Goal: Task Accomplishment & Management: Manage account settings

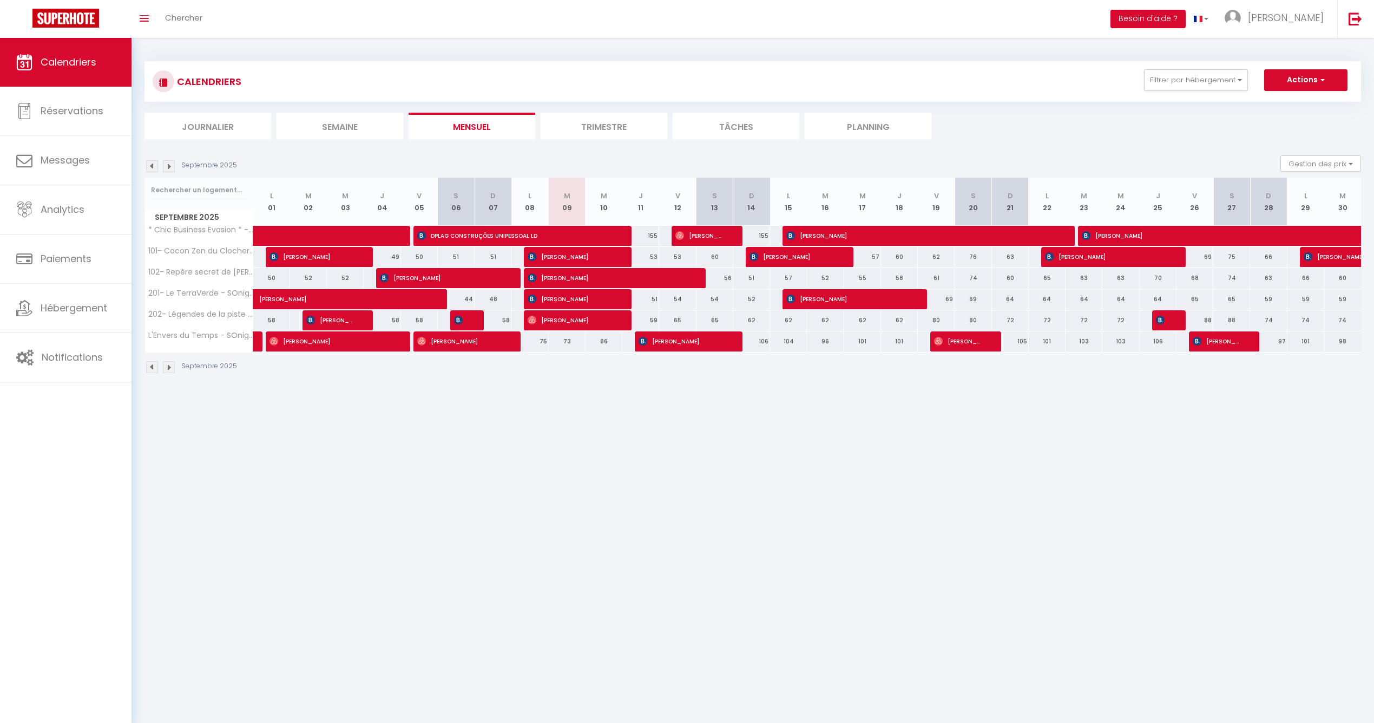
click at [546, 233] on span "DPLAG CONSTRUÇÕES UNIPESSOAL LD" at bounding box center [515, 235] width 197 height 21
select select "OK"
select select "KO"
select select "0"
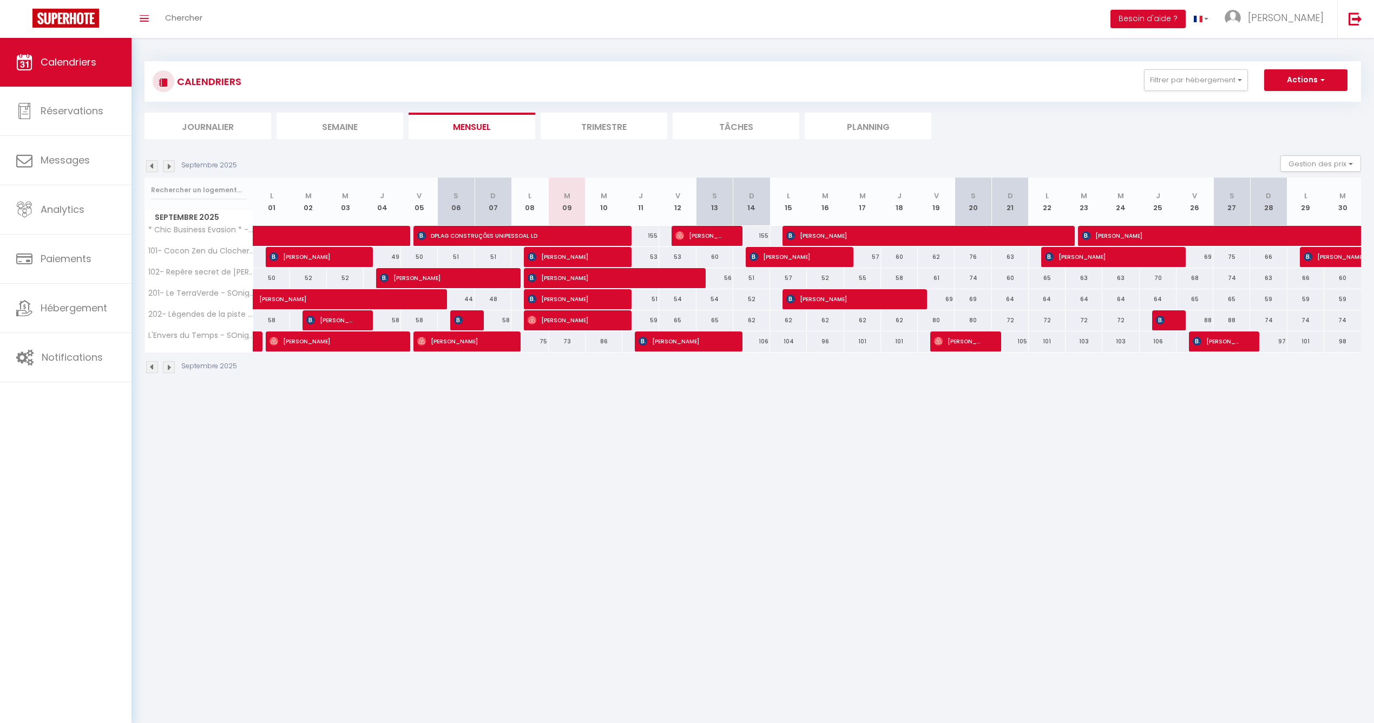
select select "1"
select select
select select "16787"
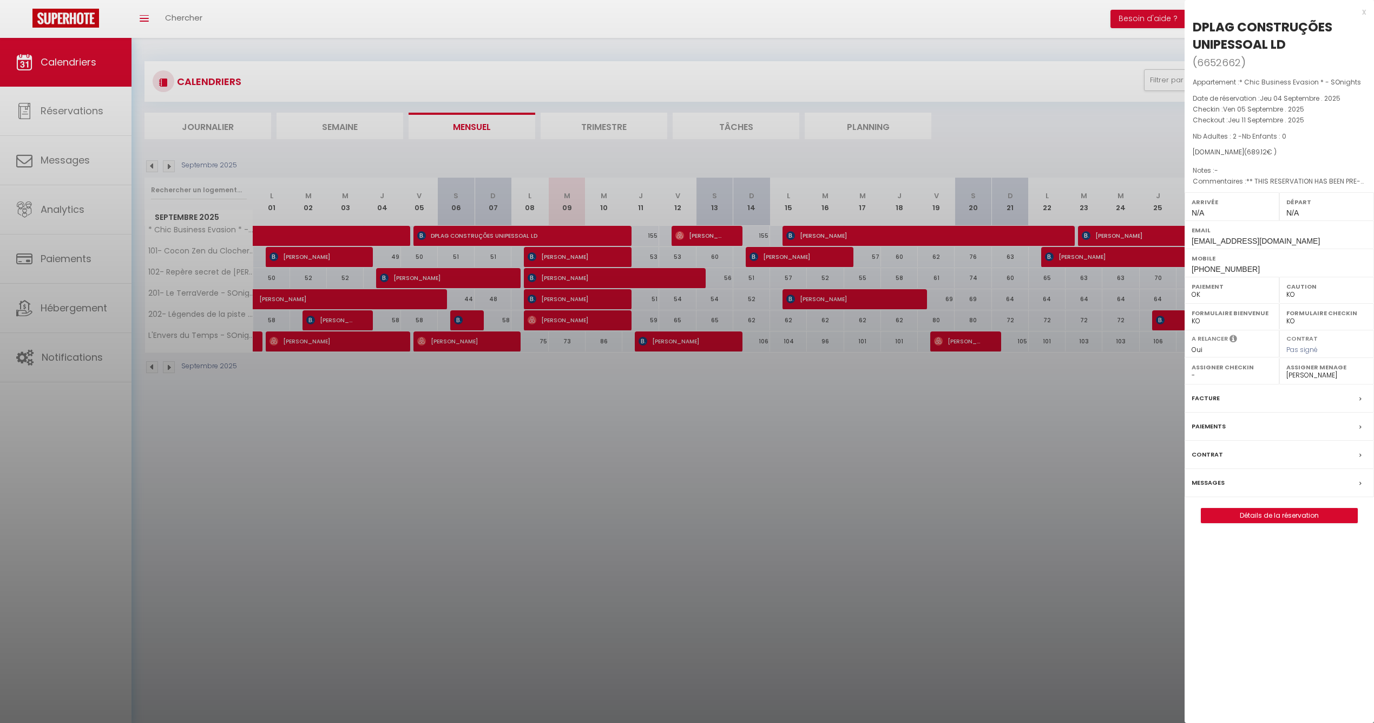
click at [1281, 516] on link "Détails de la réservation" at bounding box center [1280, 515] width 156 height 14
select select
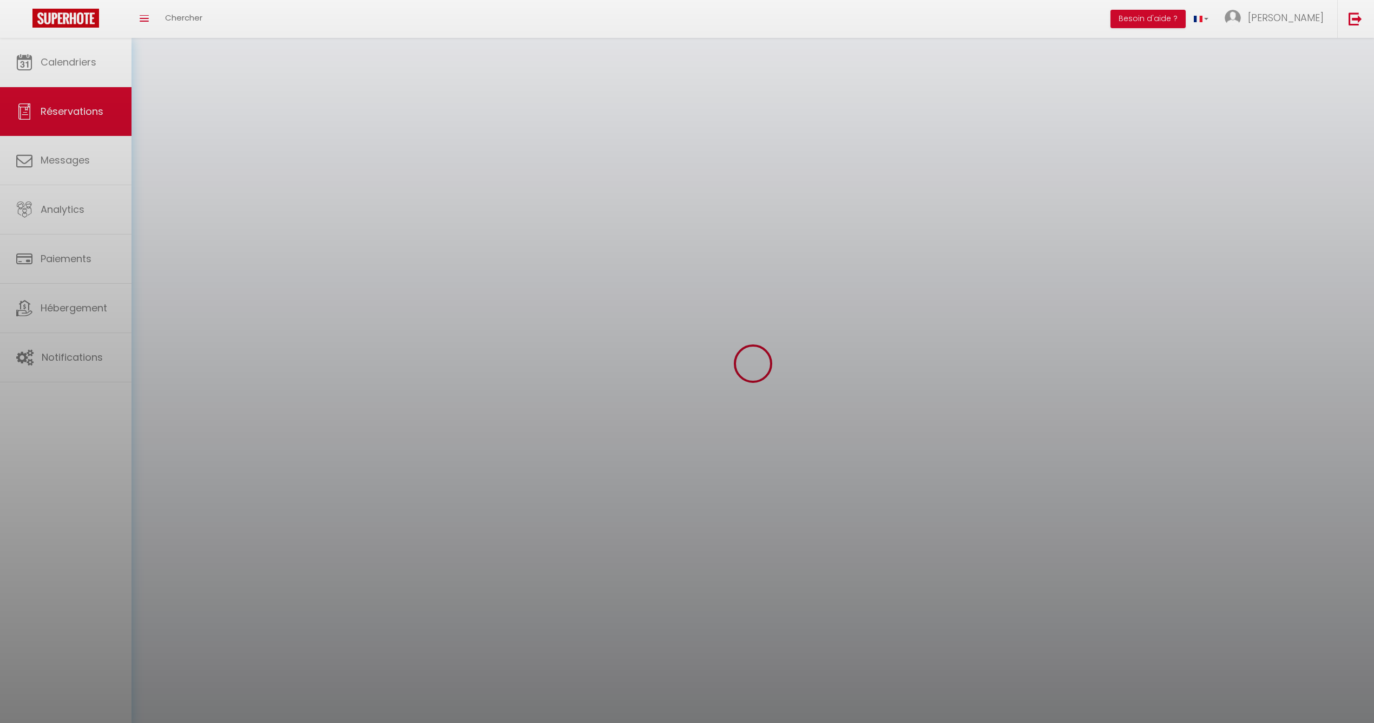
select select
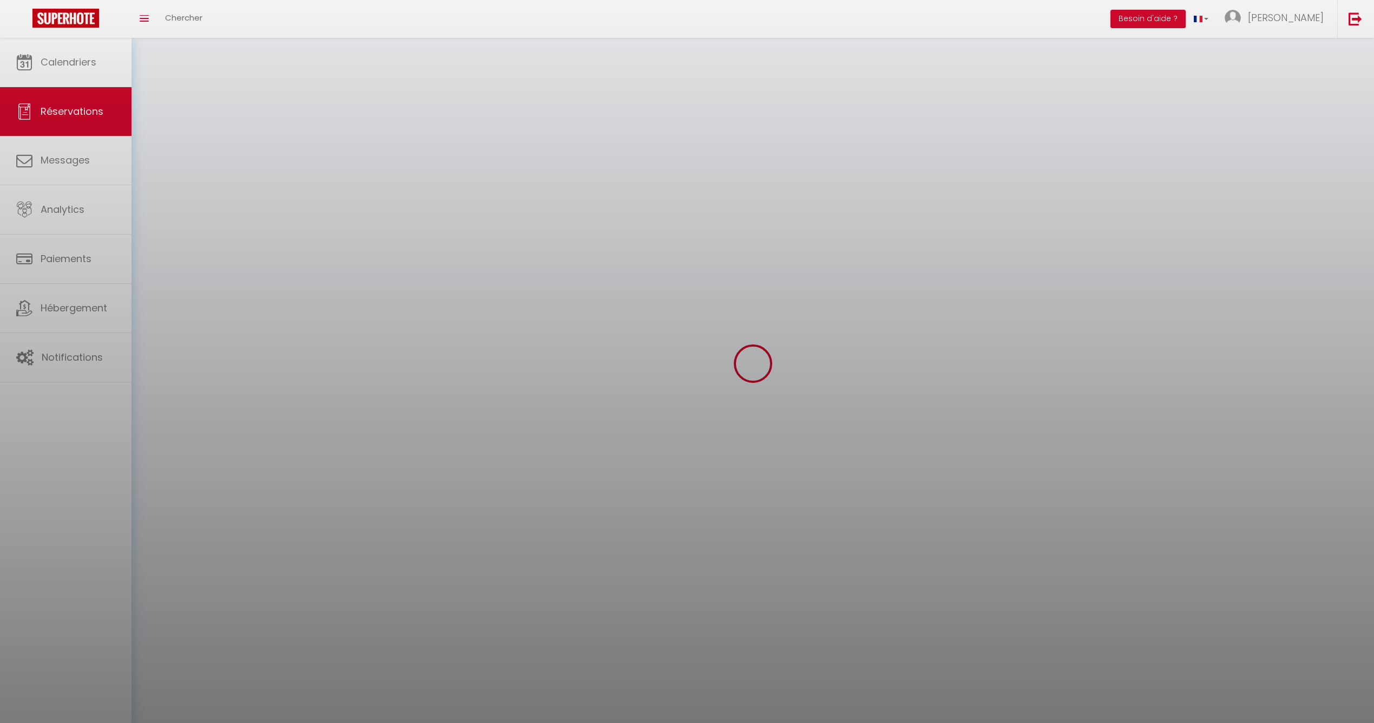
select select
checkbox input "false"
select select
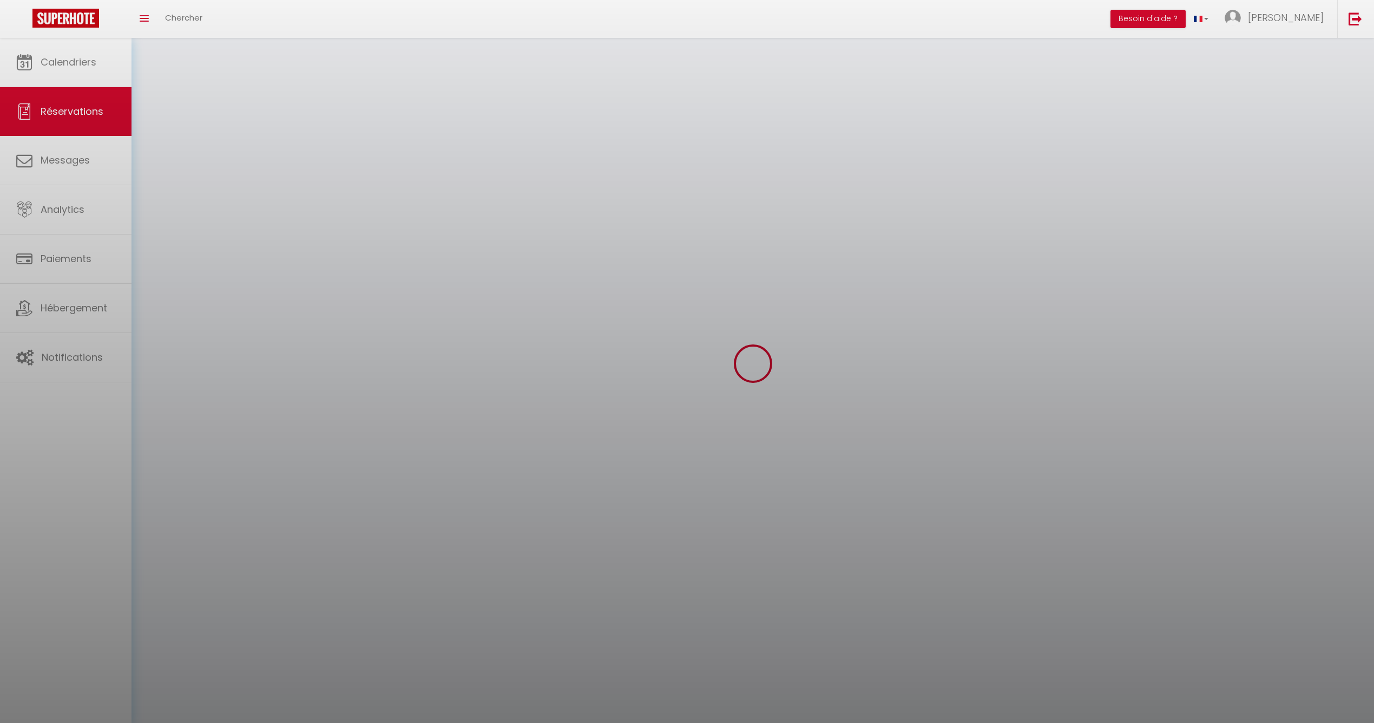
select select
checkbox input "false"
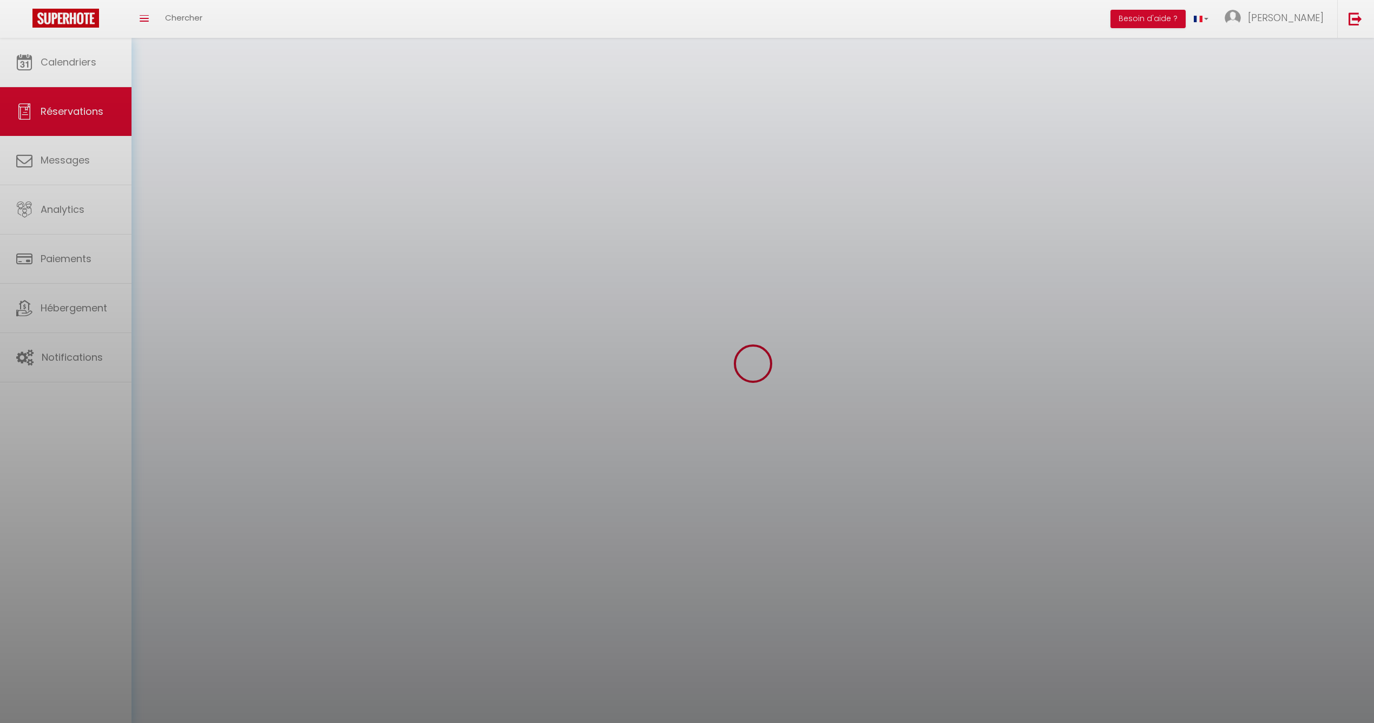
select select
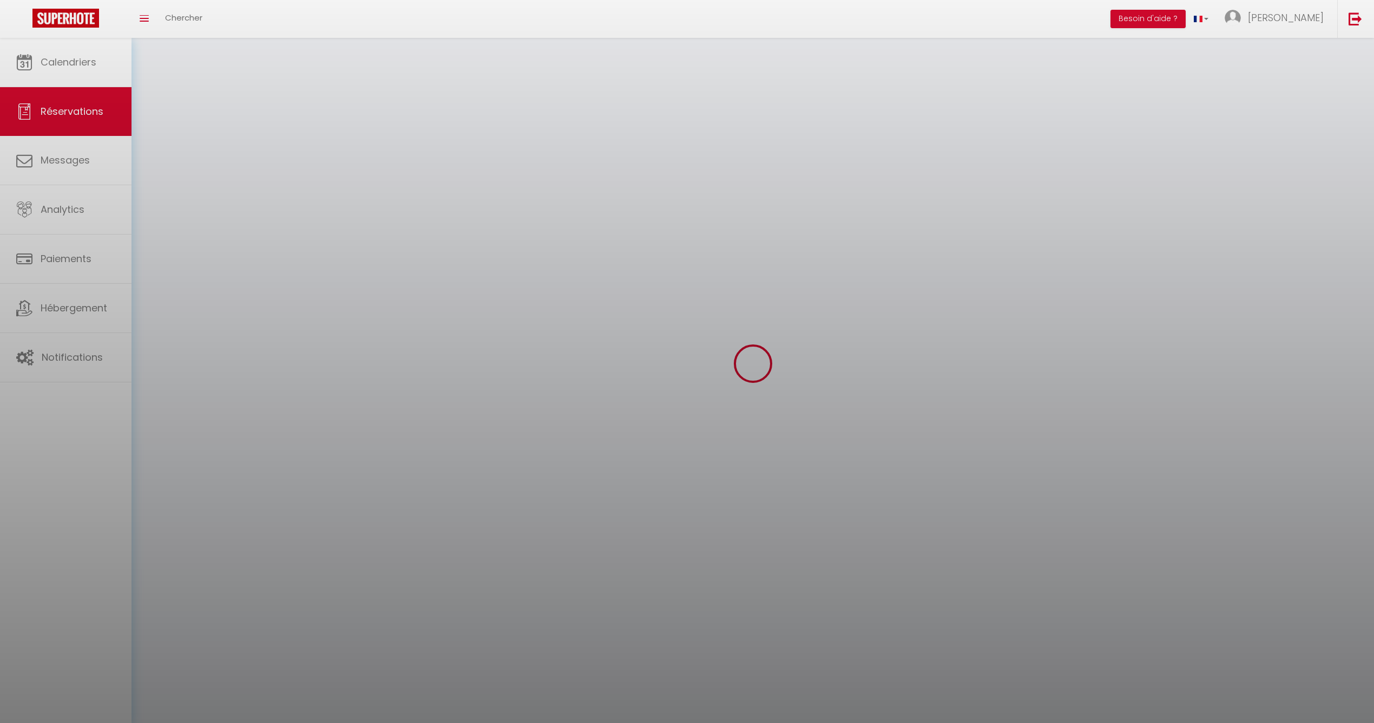
checkbox input "false"
select select
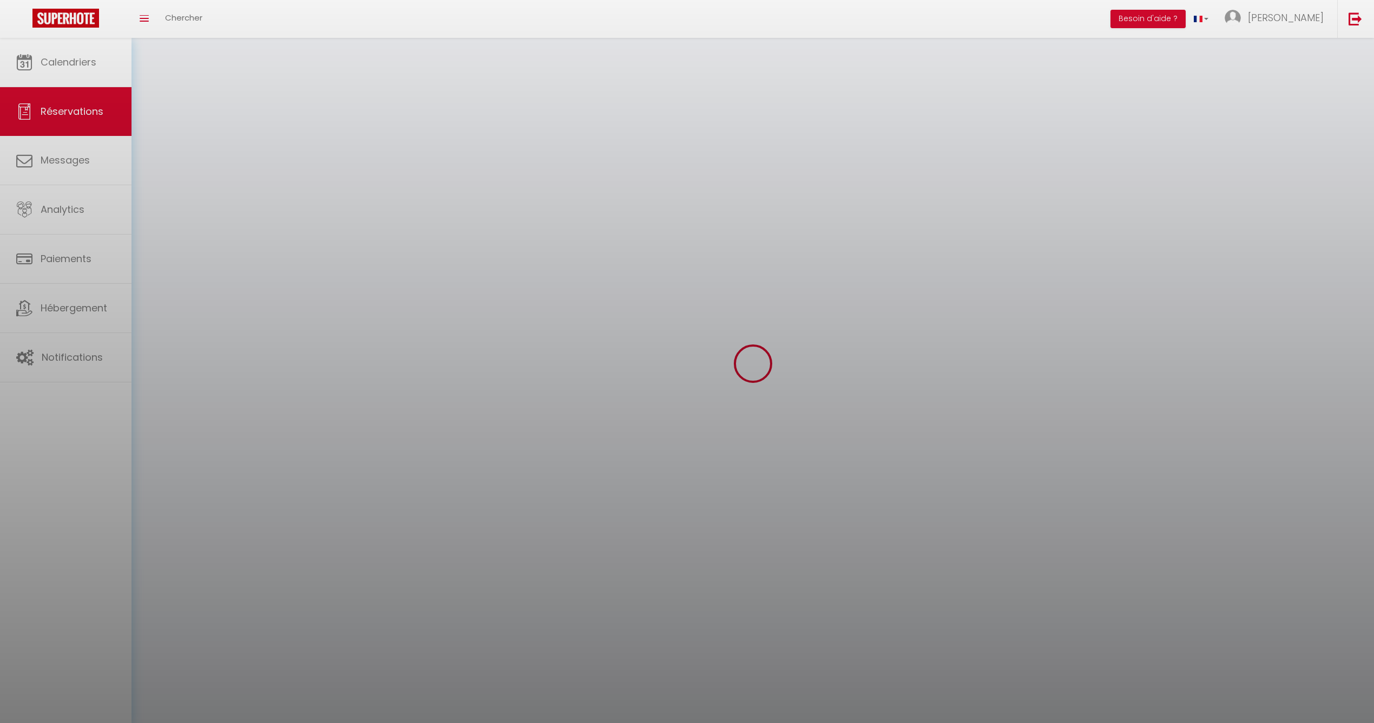
select select
checkbox input "false"
select select
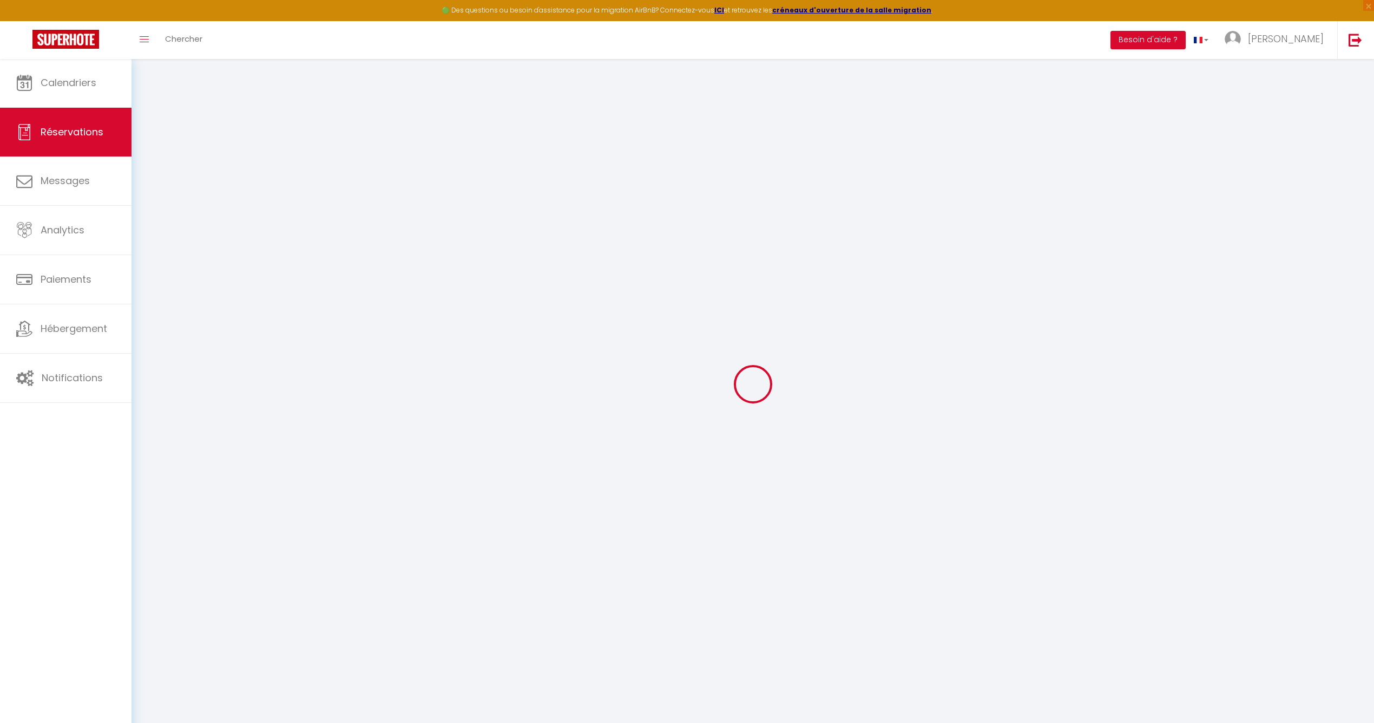
type input "DPLAG"
type input "CONSTRUÇÕES UNIPESSOAL LD"
type input "[EMAIL_ADDRESS][DOMAIN_NAME]"
type input "[PHONE_NUMBER]"
type input "1685-229"
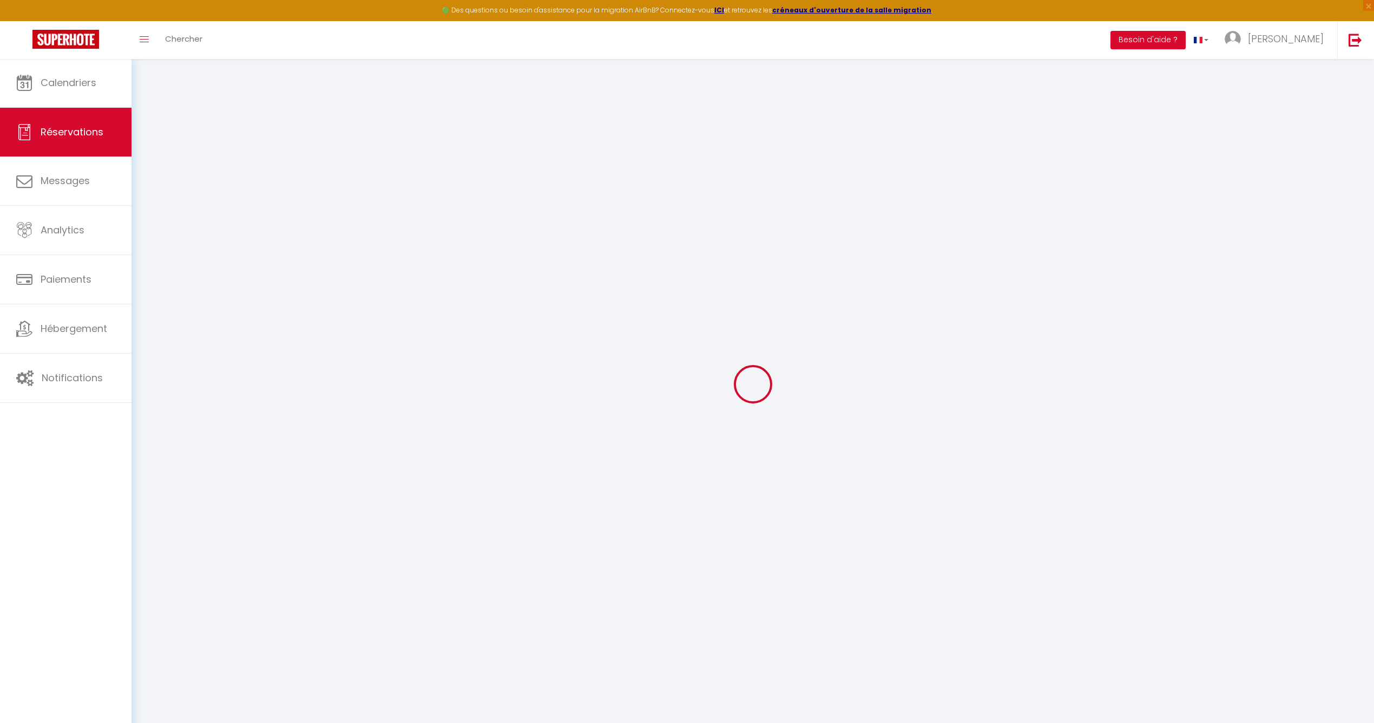
type input "RUA [PERSON_NAME] QUINTA DALIAS N 89 R/C DTO"
type input "ODIVELAS"
select select "PT"
type input "110.84"
type input "9.65"
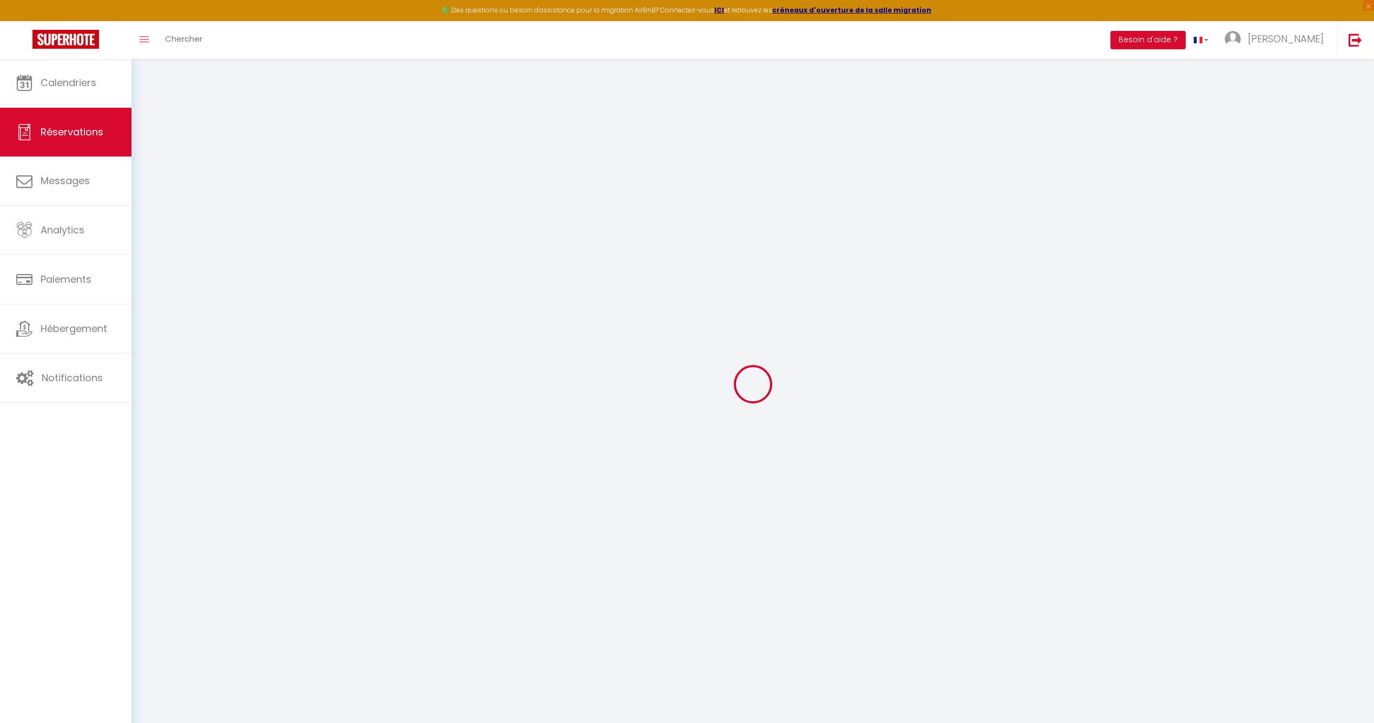
select select "25234"
select select "1"
select select
type input "2"
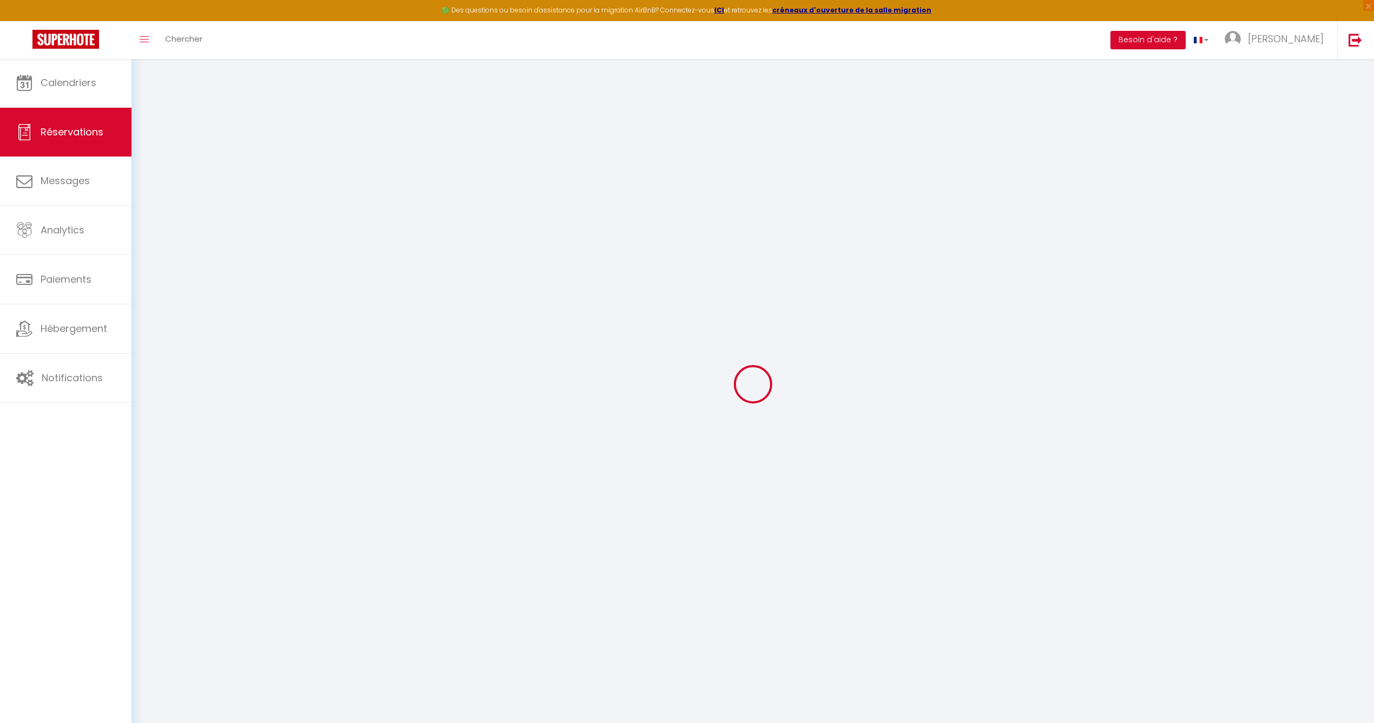
select select "12"
select select "14"
type input "594"
checkbox input "false"
type input "0"
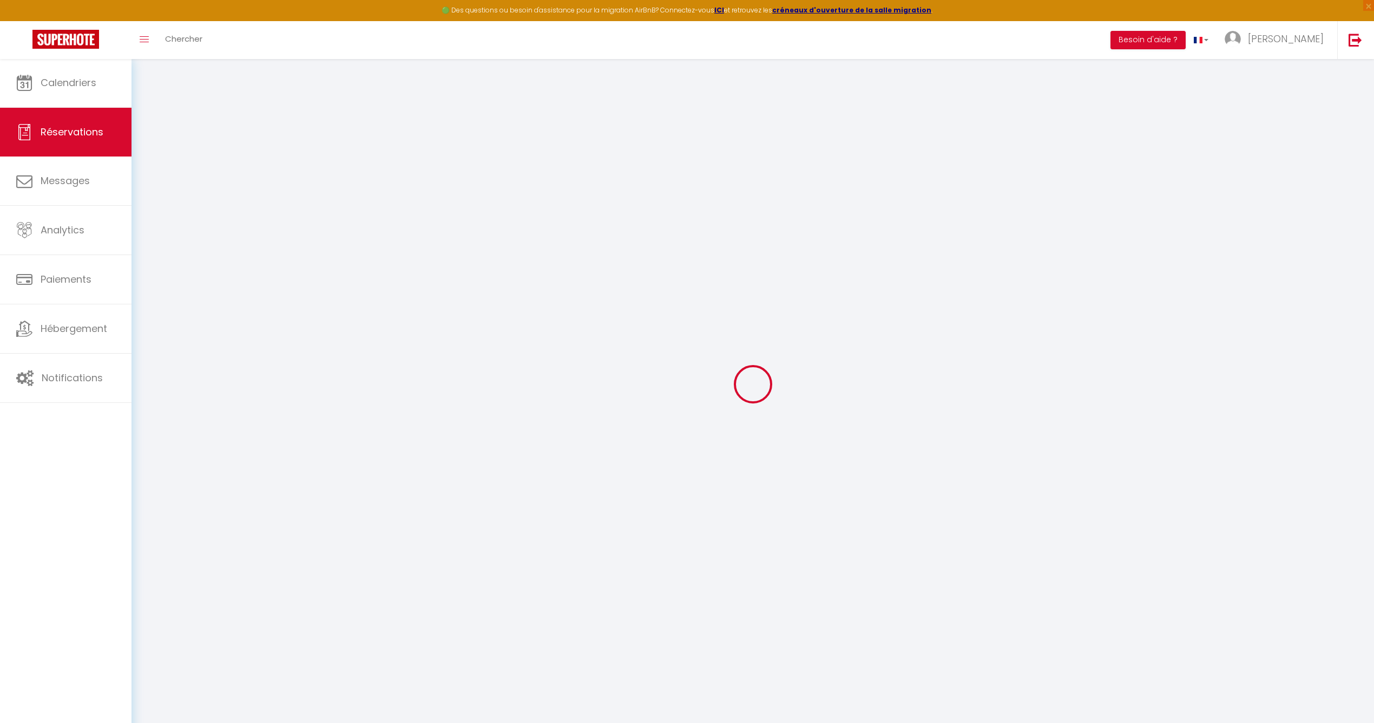
select select "2"
type input "0"
select select
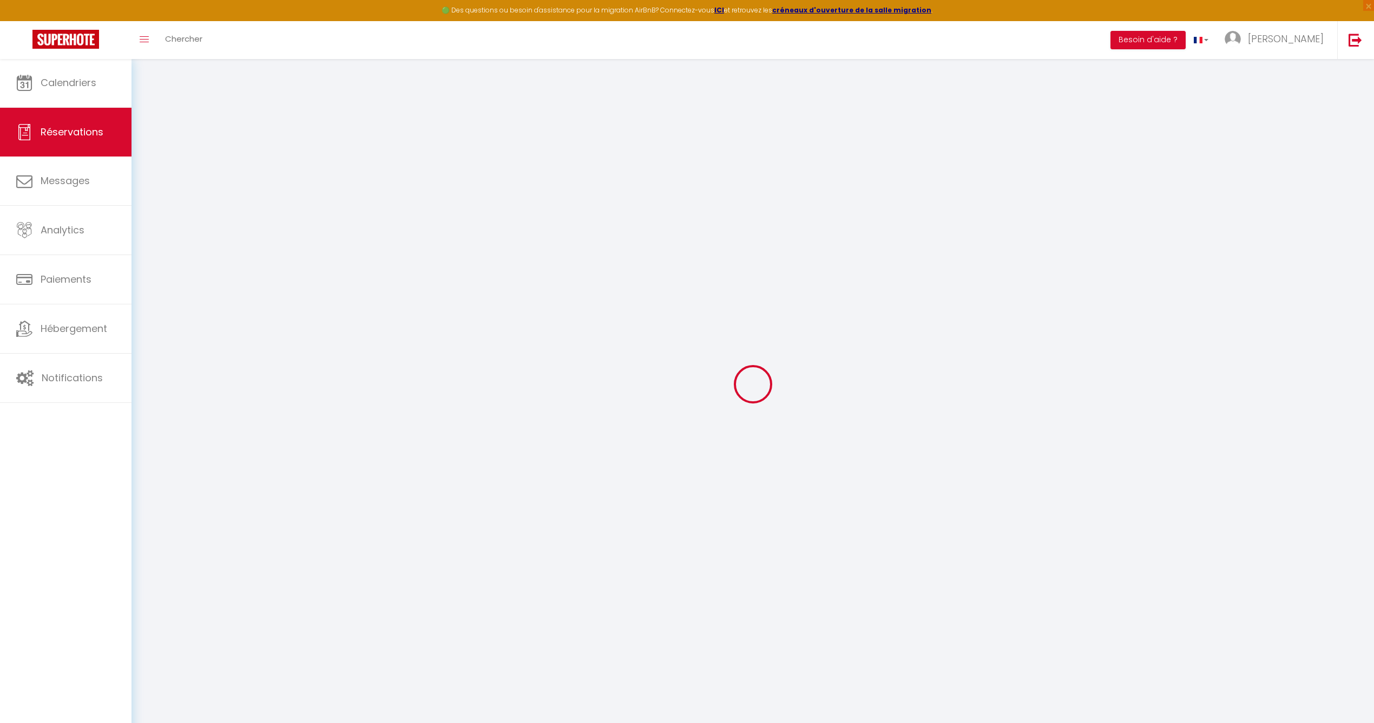
select select
checkbox input "false"
select select
checkbox input "false"
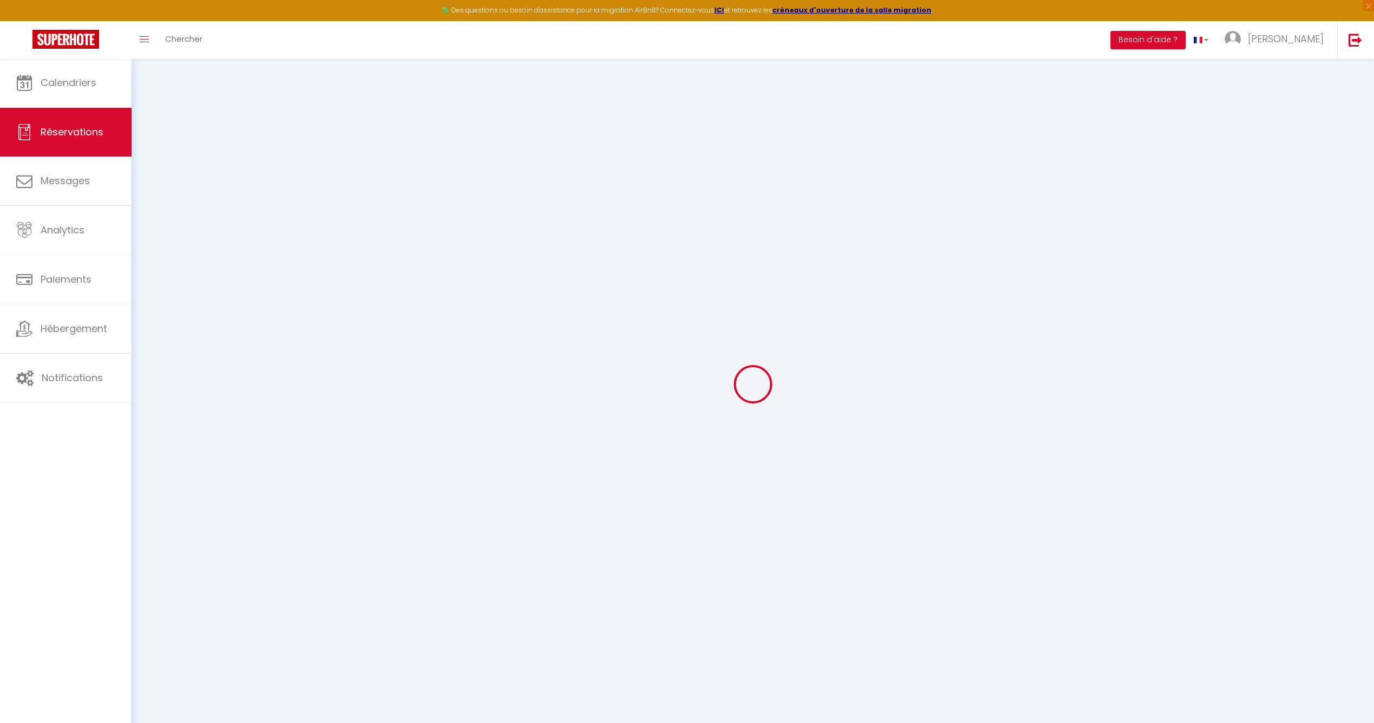
select select
checkbox input "false"
type Comments1 "** THIS RESERVATION HAS BEEN PRE-PAID ** BOOKING NOTE : Payment charge is EUR 9…"
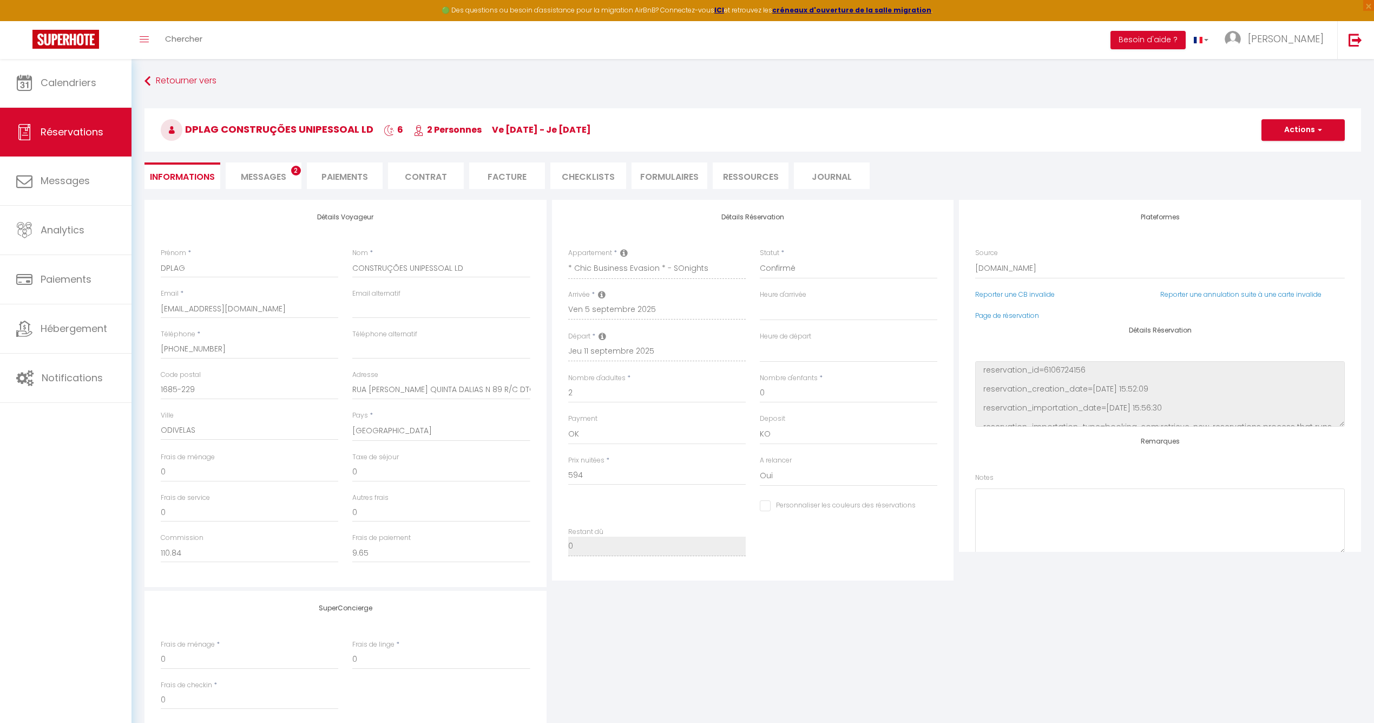
type input "58"
type input "37.12"
select select
checkbox input "false"
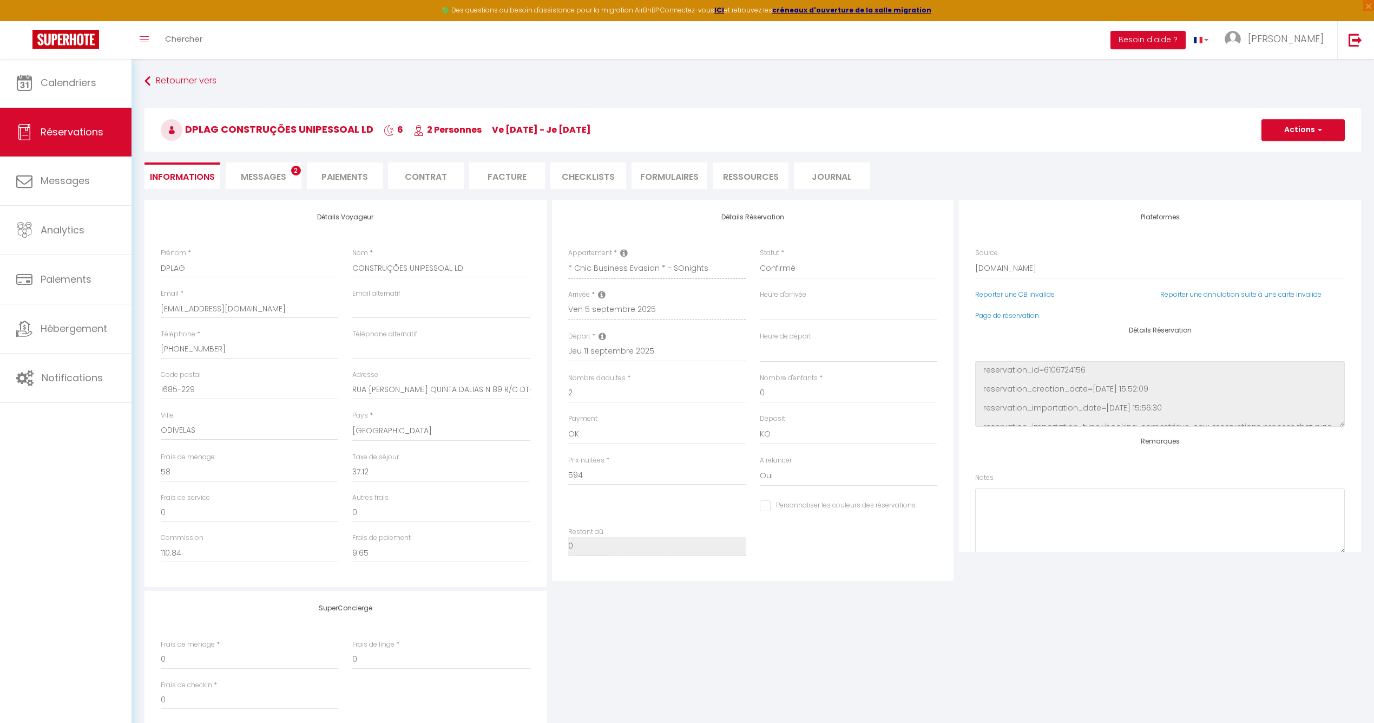
select select
click at [272, 175] on span "Messages" at bounding box center [263, 177] width 45 height 12
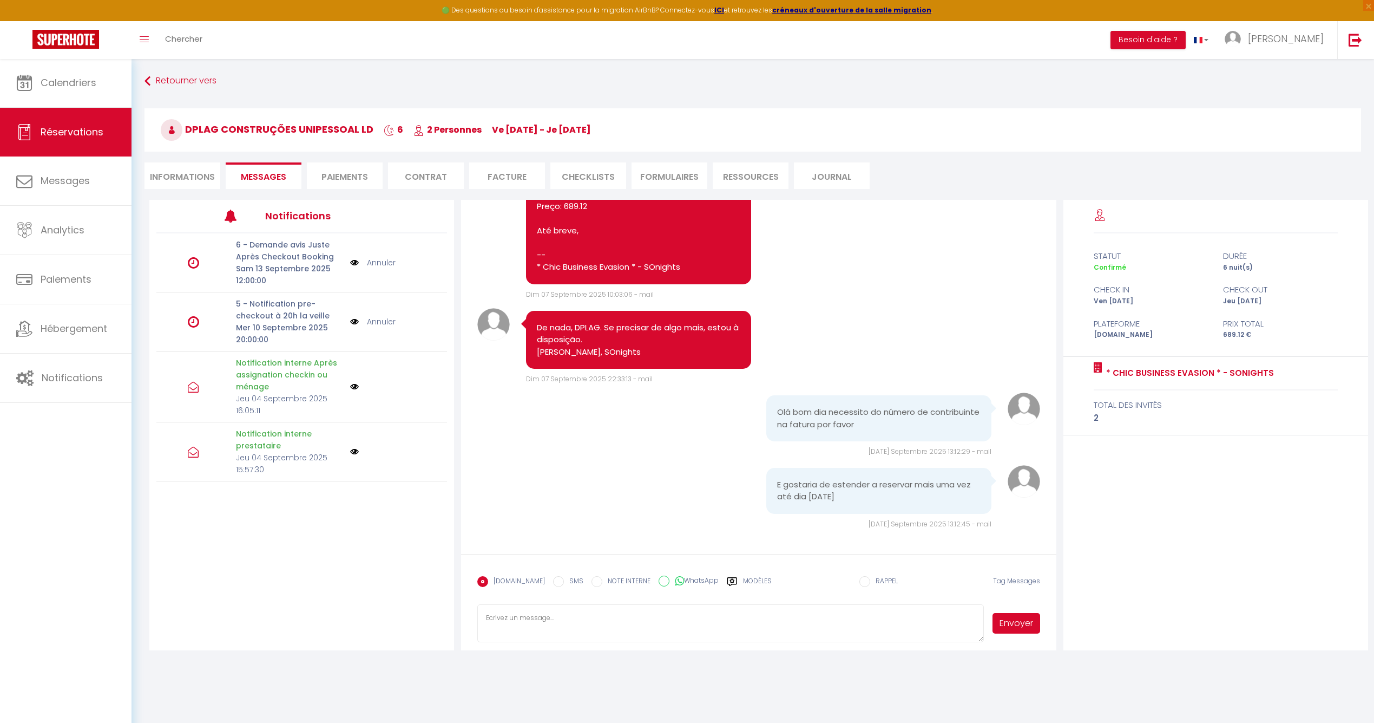
scroll to position [58, 0]
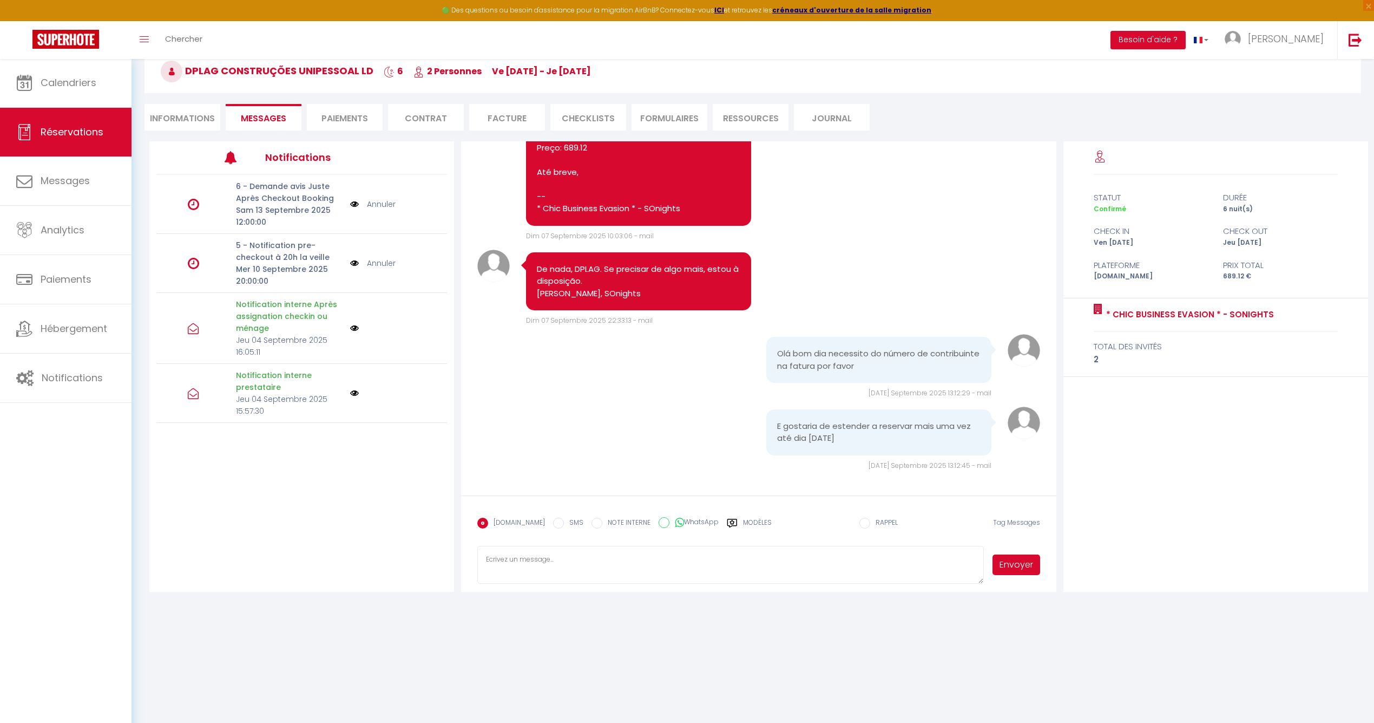
click at [503, 115] on li "Facture" at bounding box center [507, 117] width 76 height 27
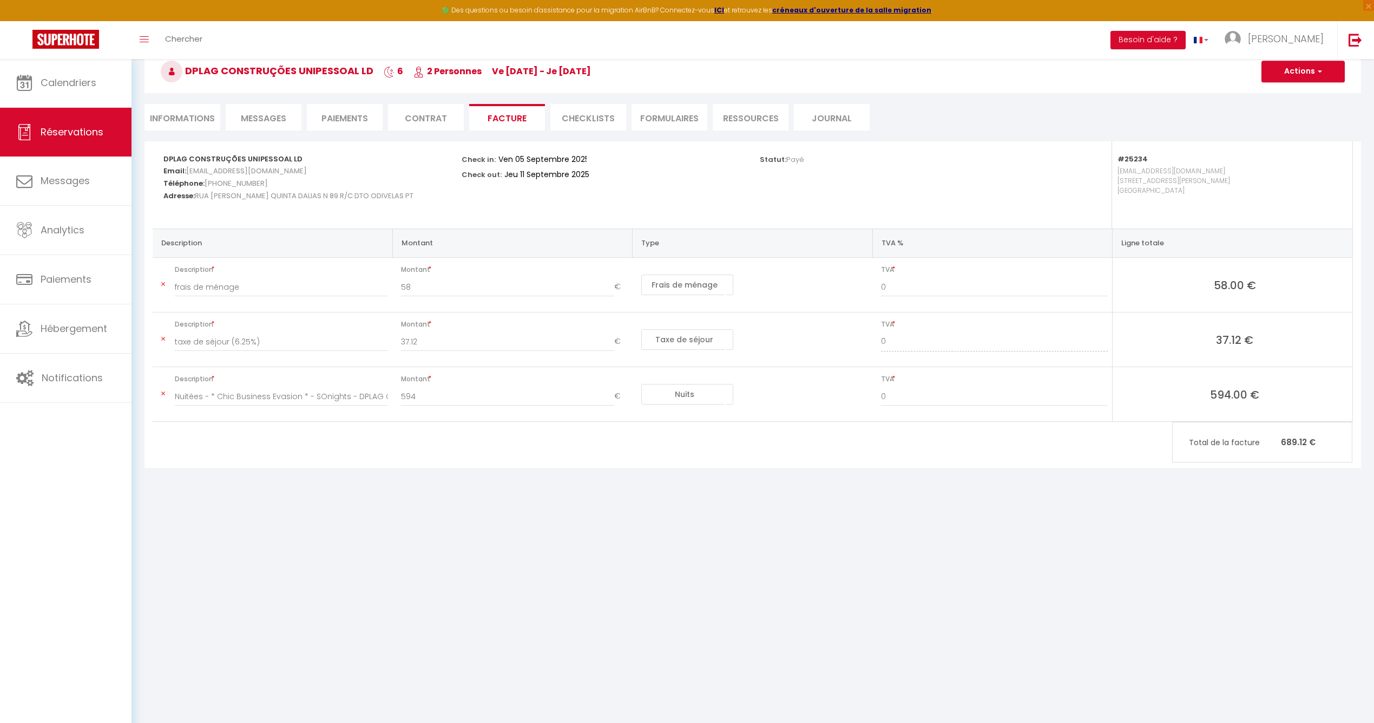
click at [1298, 71] on button "Actions" at bounding box center [1303, 72] width 83 height 22
click at [1289, 107] on link "Aperçu et éditer" at bounding box center [1295, 109] width 91 height 14
